Goal: Transaction & Acquisition: Subscribe to service/newsletter

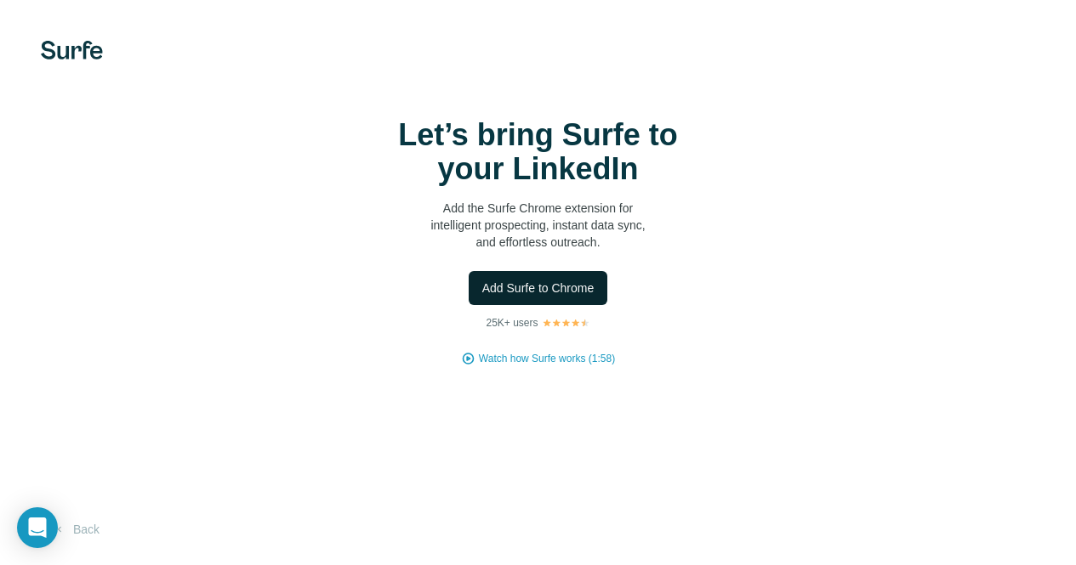
click at [469, 297] on button "Add Surfe to Chrome" at bounding box center [538, 288] width 139 height 34
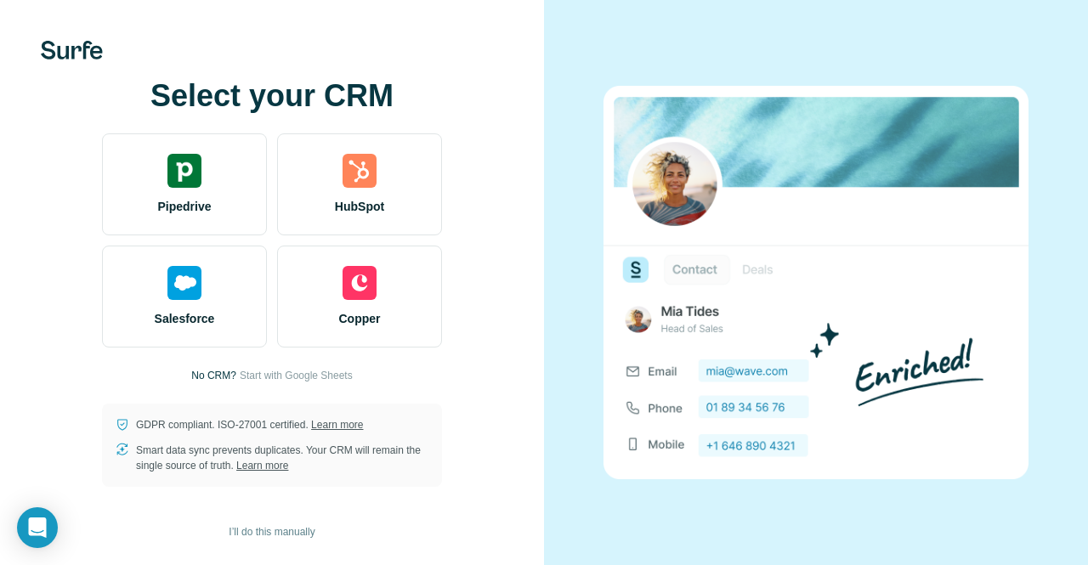
click at [281, 375] on span "Start with Google Sheets" at bounding box center [296, 375] width 113 height 15
